Goal: Communication & Community: Answer question/provide support

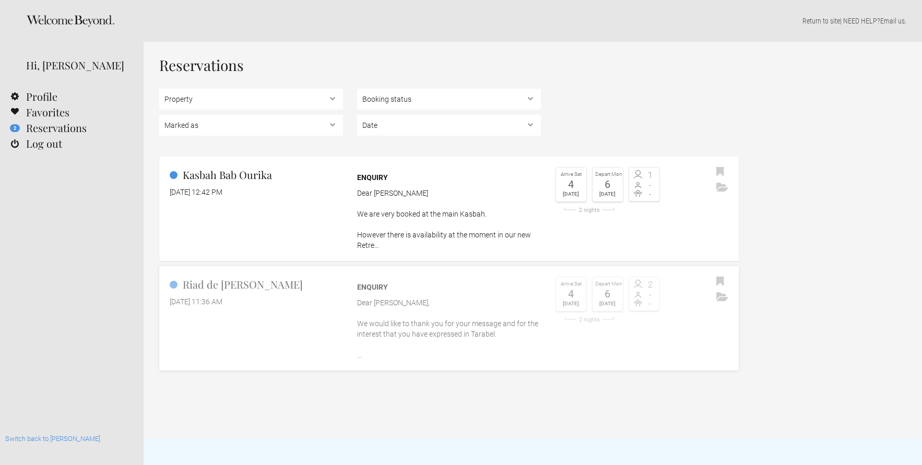
click at [387, 315] on p "Dear Sara, We would like to thank you for your message and for the interest tha…" at bounding box center [449, 329] width 184 height 63
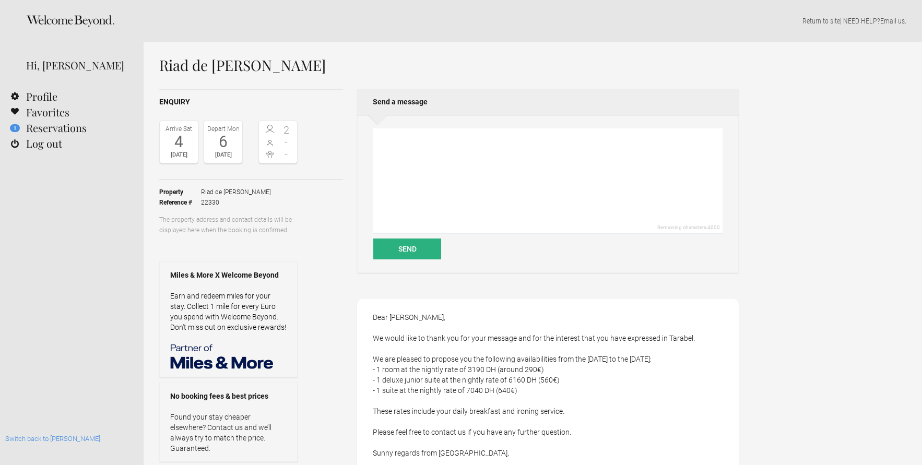
click at [478, 154] on textarea at bounding box center [547, 180] width 349 height 105
paste textarea "Hello Jafar Many thanks for your response we appreciate your time. We are consi…"
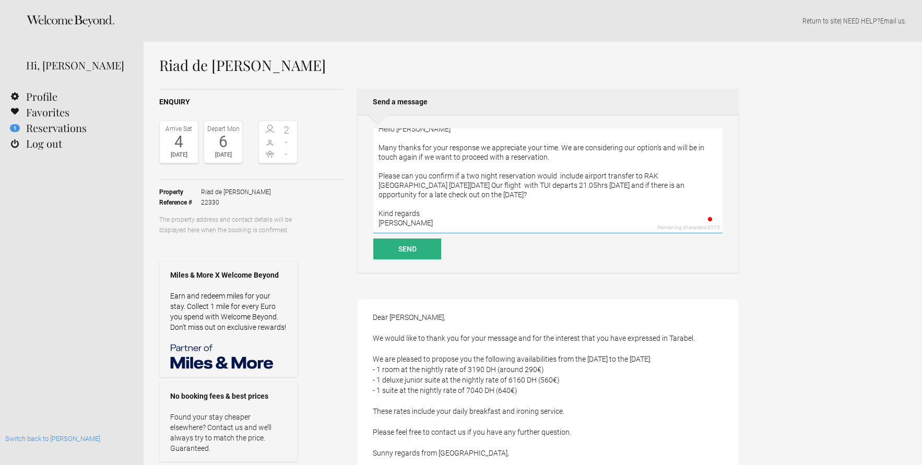
scroll to position [9, 0]
type textarea "Hello Jafar Many thanks for your response we appreciate your time. We are consi…"
click at [414, 245] on button "Send" at bounding box center [407, 249] width 68 height 21
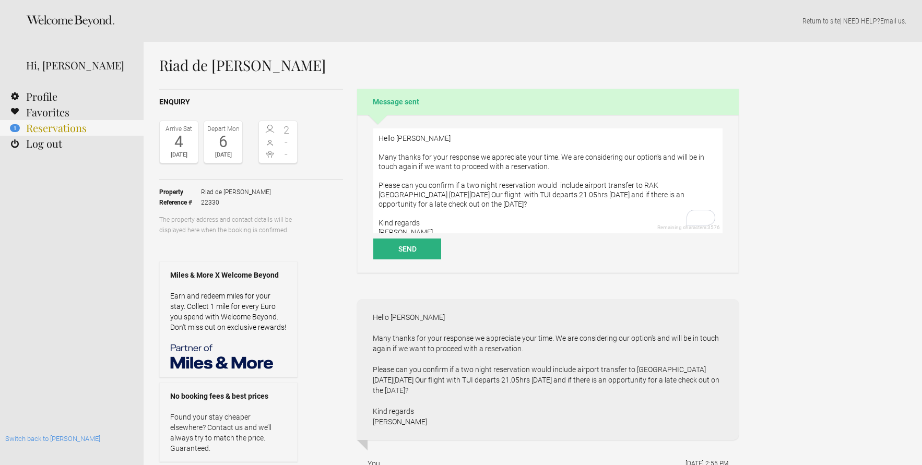
click at [48, 129] on link "1 Reservations" at bounding box center [72, 128] width 144 height 16
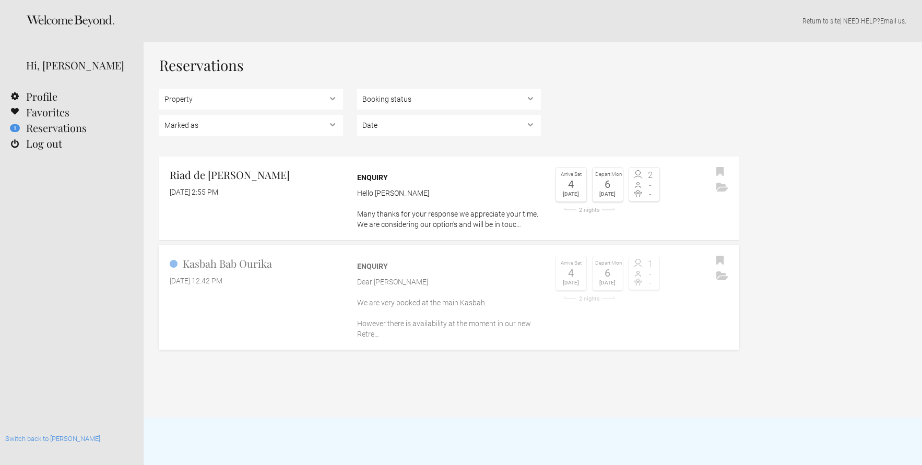
click at [314, 284] on div "[DATE] 12:42 PM" at bounding box center [256, 281] width 173 height 10
